Goal: Entertainment & Leisure: Consume media (video, audio)

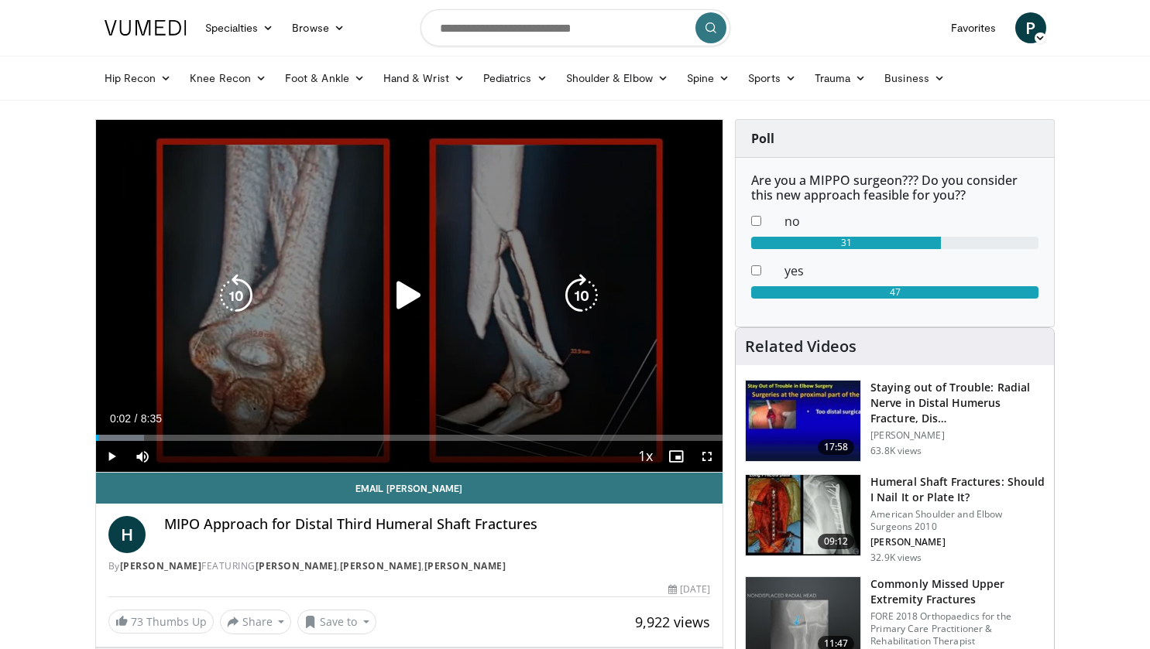
click at [399, 297] on icon "Video Player" at bounding box center [408, 295] width 43 height 43
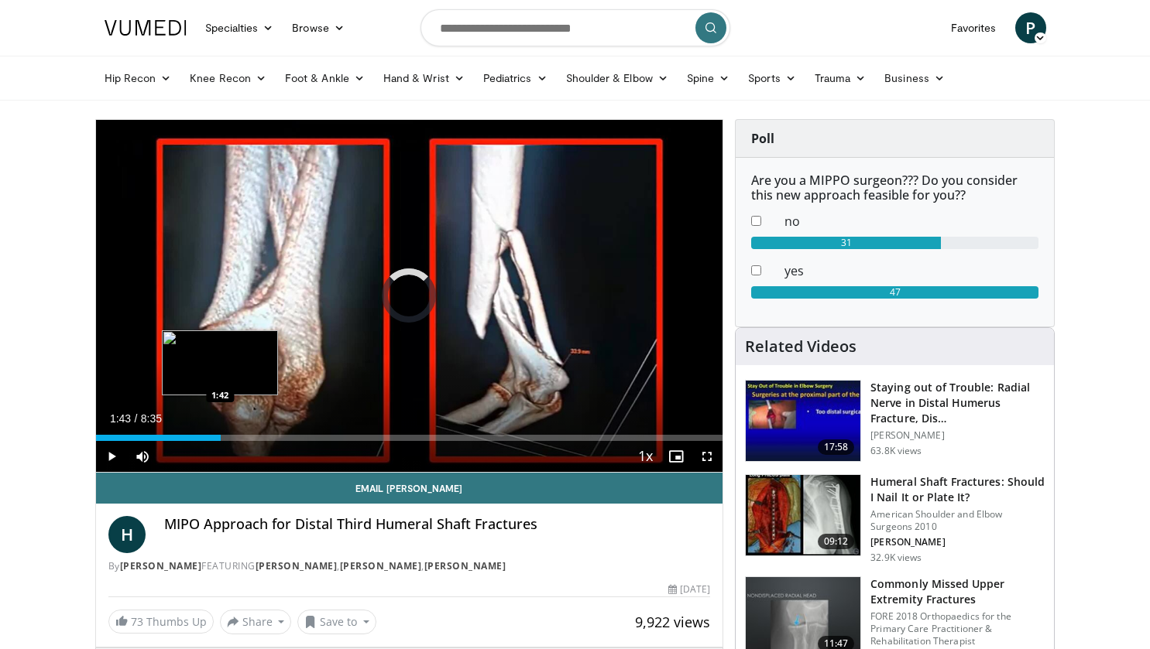
click at [221, 438] on div "Loaded : 7.74% 0:04 1:42" at bounding box center [409, 438] width 627 height 6
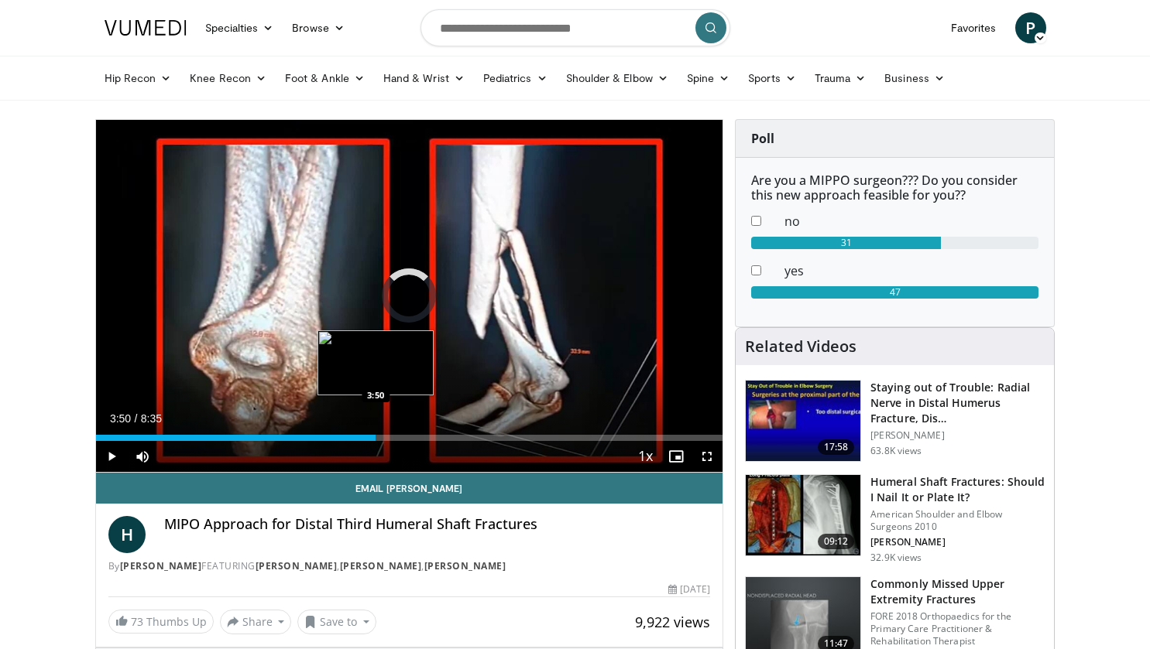
click at [375, 435] on div "Loaded : 29.11% 1:44 3:50" at bounding box center [409, 438] width 627 height 6
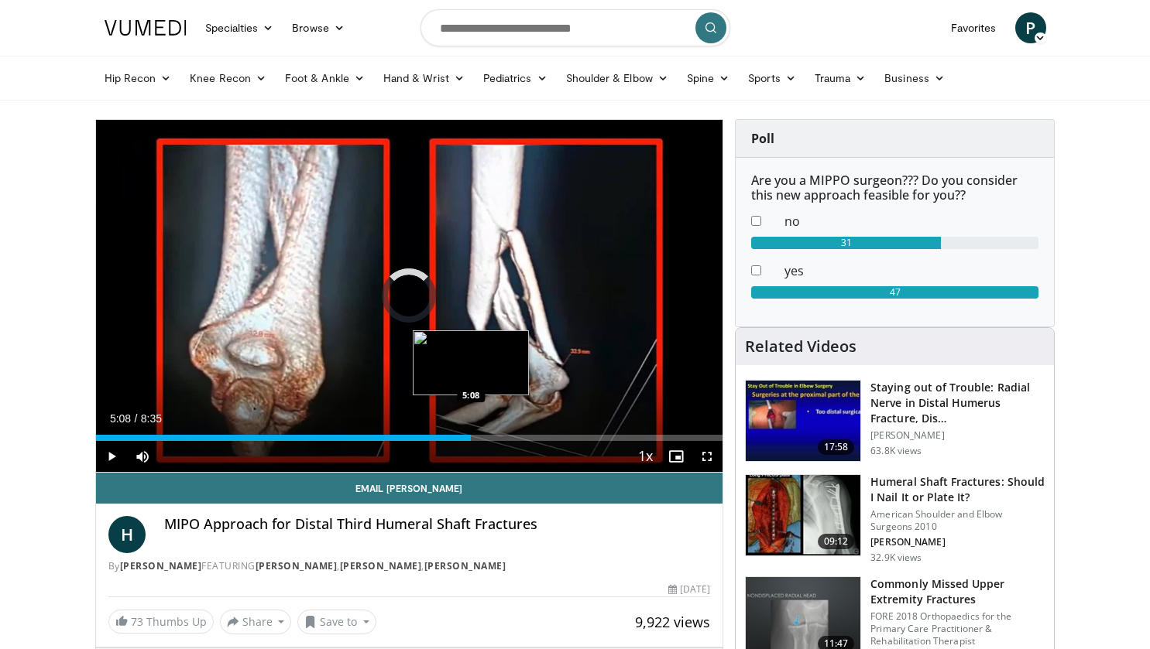
click at [471, 433] on div "Loaded : 58.12% 5:08 5:08" at bounding box center [409, 434] width 627 height 15
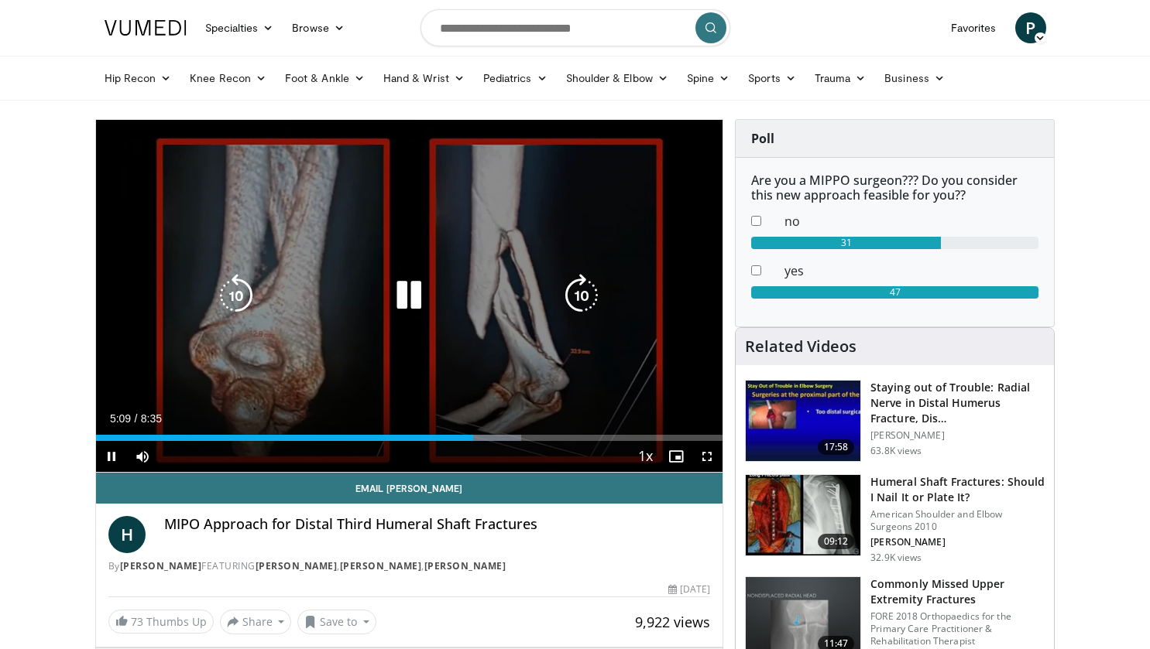
click at [413, 293] on icon "Video Player" at bounding box center [408, 295] width 43 height 43
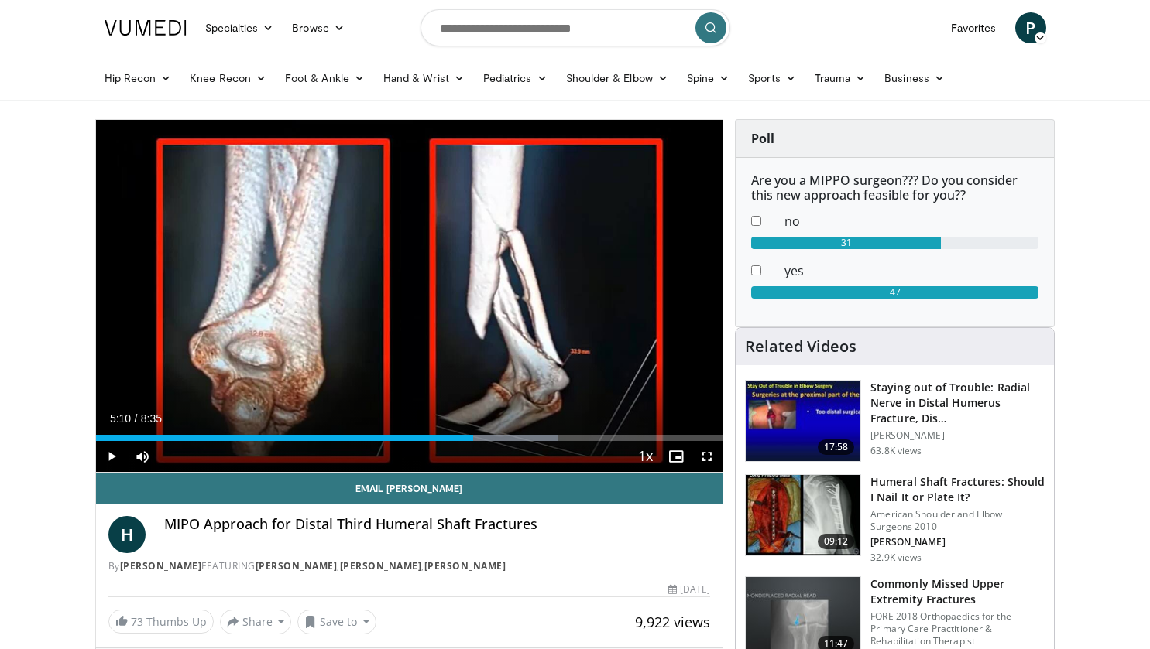
click at [777, 415] on img at bounding box center [802, 421] width 115 height 81
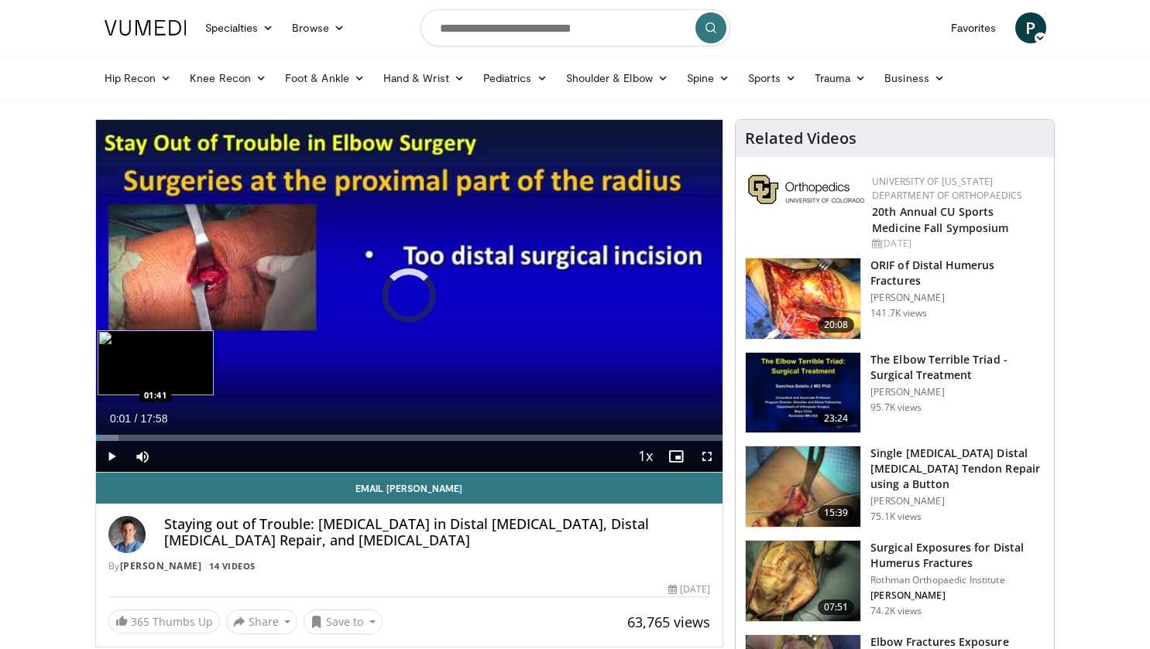
click at [156, 438] on div "Loaded : 3.70% 00:01 01:41" at bounding box center [409, 438] width 627 height 6
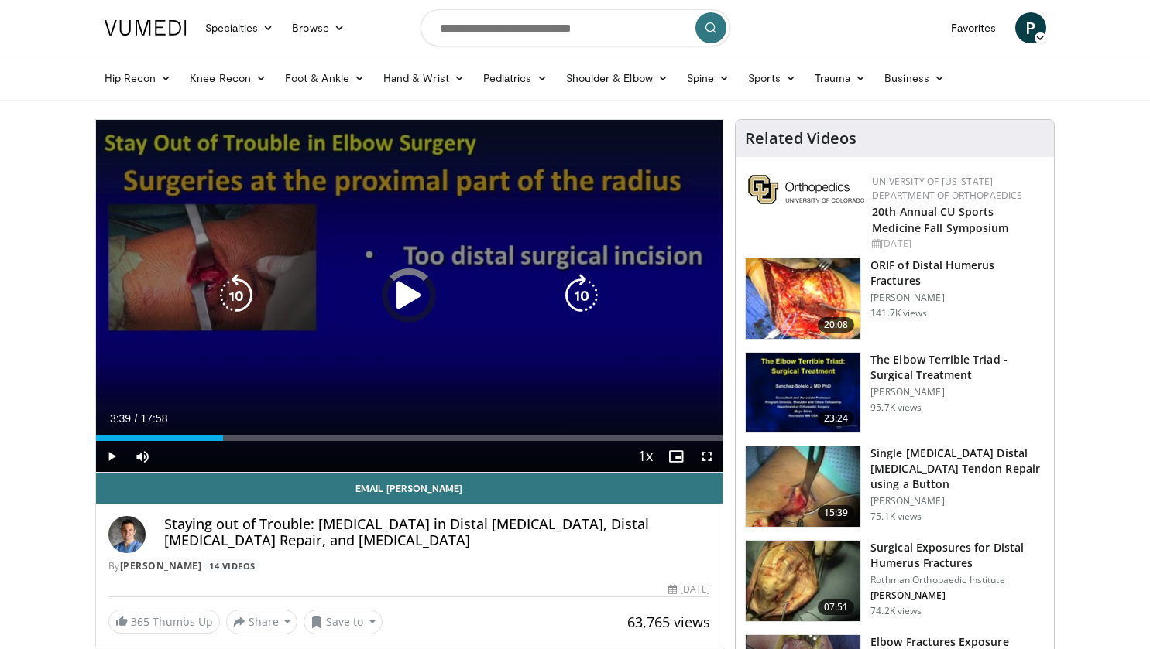
click at [223, 438] on div "Loaded : 0.00% 01:46 03:39" at bounding box center [409, 438] width 627 height 6
click at [409, 303] on icon "Video Player" at bounding box center [408, 295] width 43 height 43
